Goal: Check status

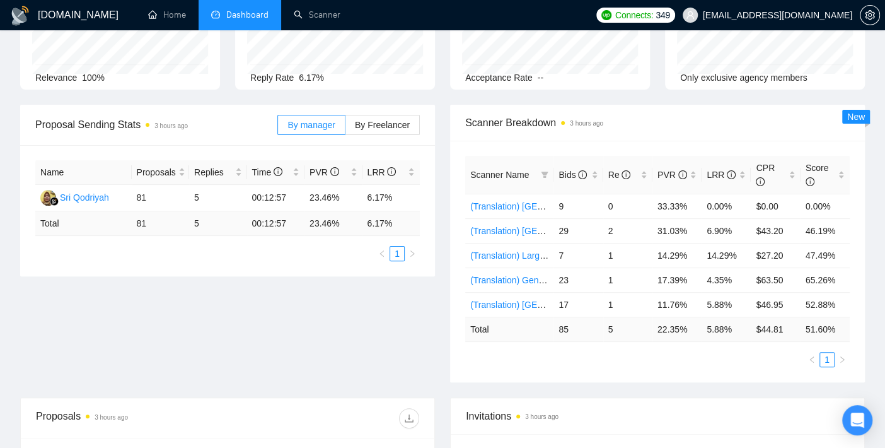
scroll to position [140, 0]
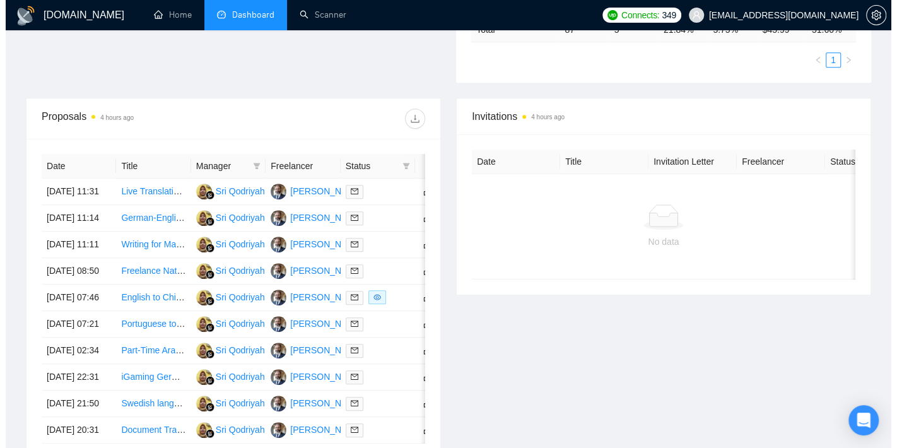
scroll to position [490, 0]
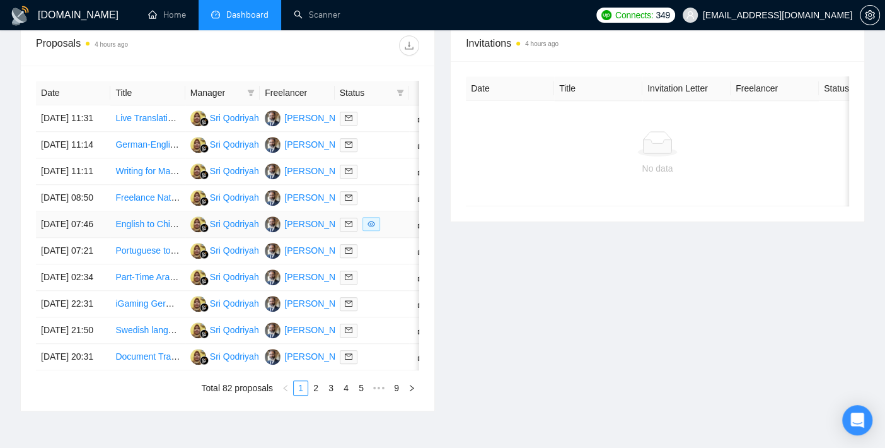
click at [64, 238] on td "[DATE] 07:46" at bounding box center [73, 224] width 74 height 26
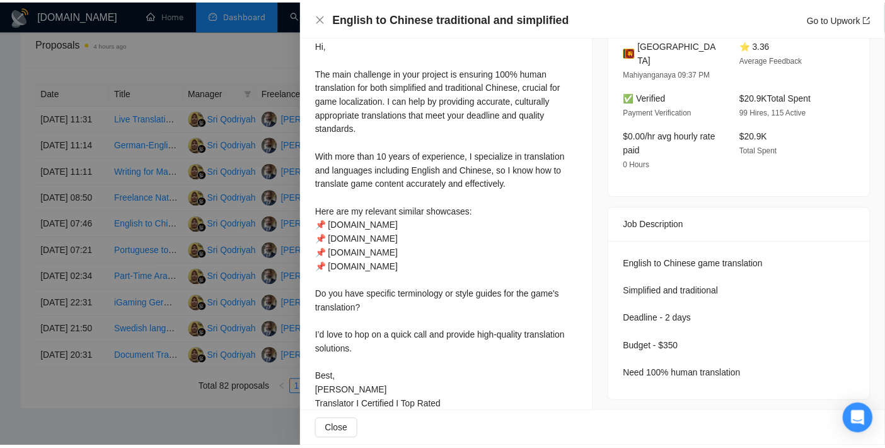
scroll to position [381, 0]
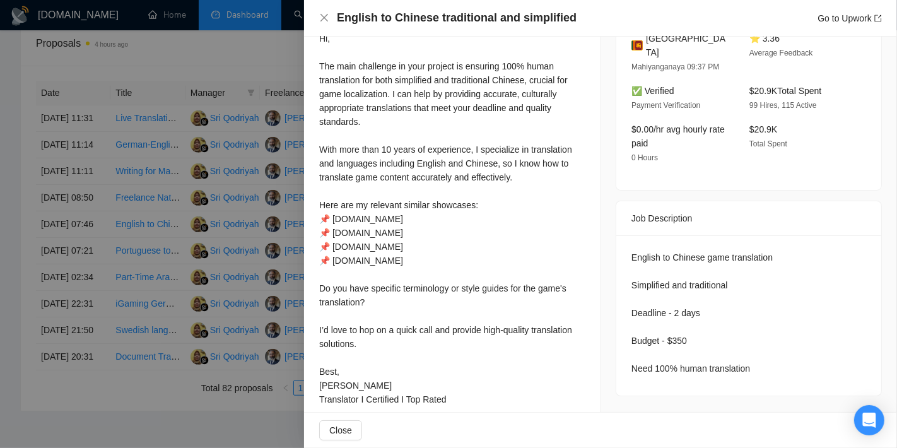
click at [11, 258] on div at bounding box center [448, 224] width 897 height 448
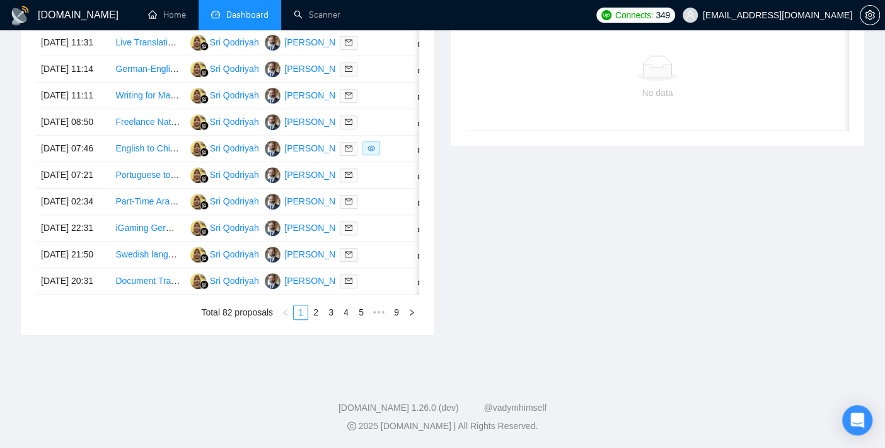
scroll to position [622, 0]
click at [317, 319] on link "2" at bounding box center [316, 312] width 14 height 14
